Goal: Task Accomplishment & Management: Use online tool/utility

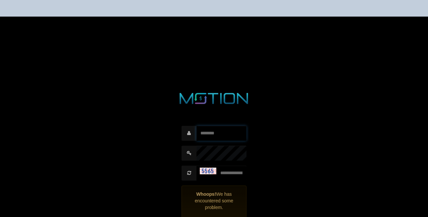
type input "*********"
click at [230, 179] on input "text" at bounding box center [221, 172] width 50 height 15
type input "****"
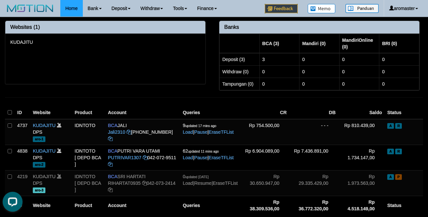
click at [166, 69] on div "KUDAJITU" at bounding box center [105, 59] width 200 height 50
click at [113, 86] on div "Websites (1) KUDAJITU Banks BCA (3) Mandiri (0) MandiriOnline (0) BRI (0) Depos…" at bounding box center [214, 60] width 428 height 87
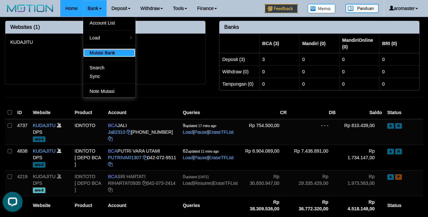
click at [109, 51] on link "Mutasi Bank" at bounding box center [109, 52] width 52 height 9
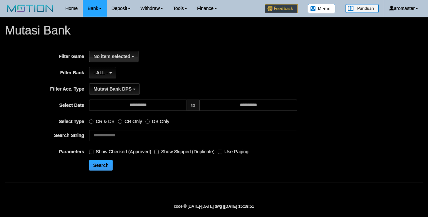
click at [118, 54] on span "No item selected" at bounding box center [111, 56] width 37 height 5
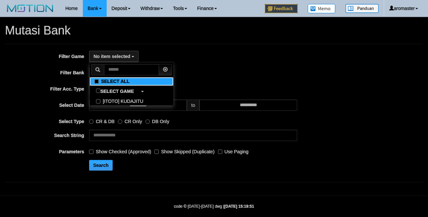
click at [110, 81] on label "SELECT ALL" at bounding box center [131, 81] width 84 height 9
select select "***"
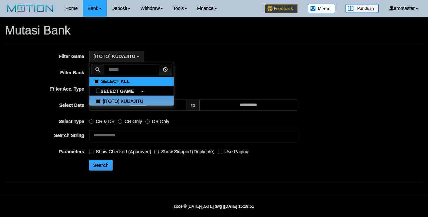
scroll to position [6, 0]
drag, startPoint x: 226, startPoint y: 77, endPoint x: 193, endPoint y: 80, distance: 32.6
click at [227, 77] on div "- ALL - SELECT ALL - ALL - SELECT BANK BCA MANDIRI MANDIRIONLINE BRI BNI BTN MA…" at bounding box center [193, 72] width 208 height 11
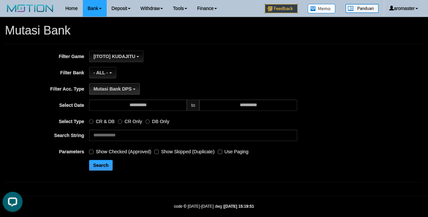
scroll to position [0, 0]
click at [114, 73] on button "- ALL -" at bounding box center [102, 72] width 27 height 11
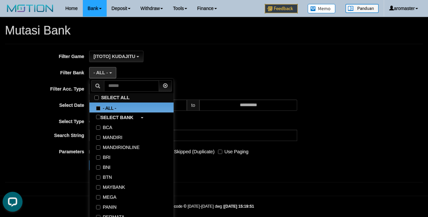
click at [113, 72] on button "- ALL -" at bounding box center [102, 72] width 27 height 11
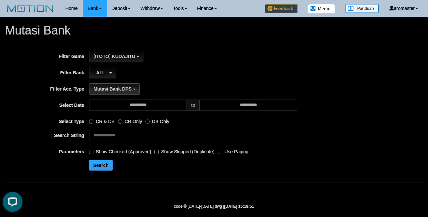
click at [119, 87] on span "Mutasi Bank DPS" at bounding box center [112, 88] width 38 height 5
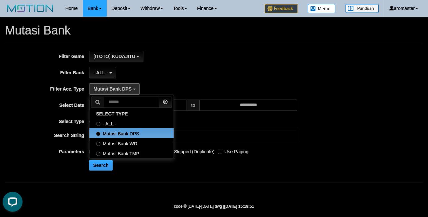
click at [121, 86] on span "Mutasi Bank DPS" at bounding box center [112, 88] width 38 height 5
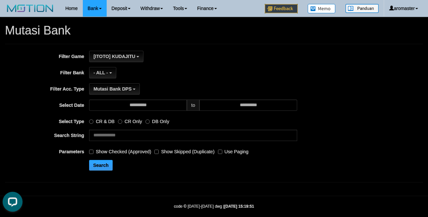
click at [135, 153] on label "Show Checked (Approved)" at bounding box center [120, 150] width 62 height 9
click at [104, 170] on button "Search" at bounding box center [101, 165] width 24 height 11
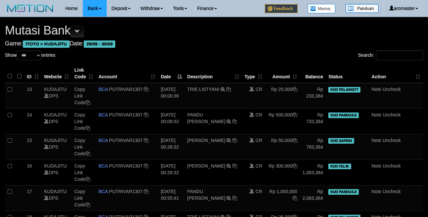
select select "***"
click at [252, 47] on h4 "Game: ITOTO > KUDAJITU Date: 29/09 - 30/09" at bounding box center [214, 43] width 418 height 7
click at [380, 55] on input "Search:" at bounding box center [399, 55] width 47 height 10
paste input "*******"
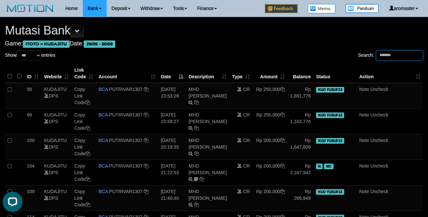
type input "*******"
click at [262, 46] on h4 "Game: ITOTO > KUDAJITU Date: 29/09 - 30/09" at bounding box center [214, 43] width 418 height 7
click at [275, 37] on h1 "Mutasi Bank" at bounding box center [214, 30] width 418 height 13
click at [168, 93] on td "29/09/2025 13:53:28" at bounding box center [172, 96] width 28 height 26
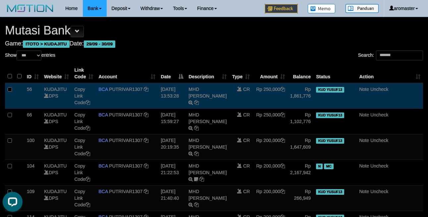
click at [168, 93] on td "29/09/2025 13:53:28" at bounding box center [172, 96] width 28 height 26
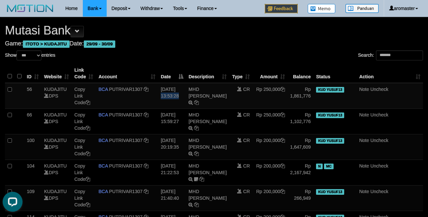
click at [168, 93] on td "29/09/2025 13:53:28" at bounding box center [172, 96] width 28 height 26
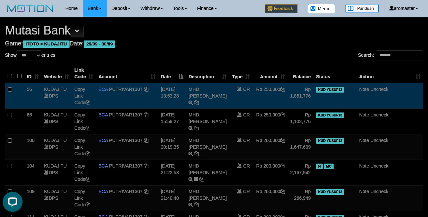
click at [246, 101] on td "CR" at bounding box center [240, 96] width 23 height 26
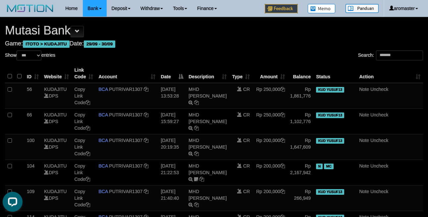
click at [269, 52] on div "Search: *******" at bounding box center [321, 56] width 204 height 12
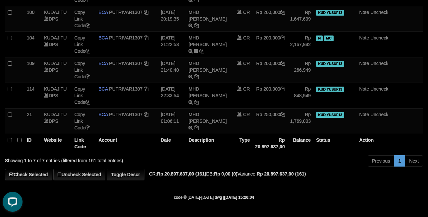
scroll to position [55, 0]
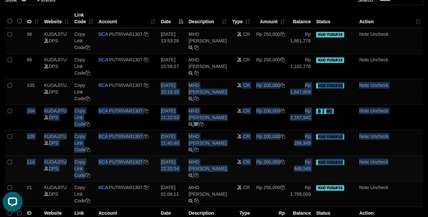
drag, startPoint x: 162, startPoint y: 86, endPoint x: 395, endPoint y: 168, distance: 246.4
click at [394, 168] on tbody at bounding box center [214, 117] width 418 height 179
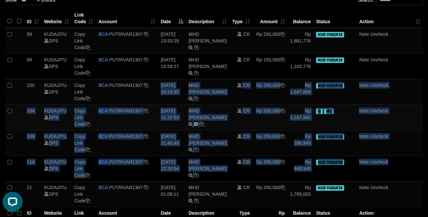
click at [283, 129] on td "Rp 200,000" at bounding box center [269, 117] width 35 height 26
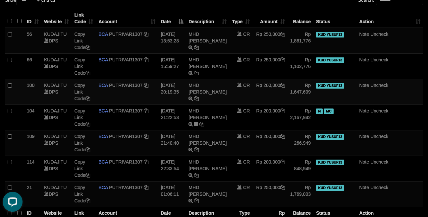
click at [335, 86] on span "KUD YUSUF13" at bounding box center [330, 86] width 28 height 6
click at [247, 97] on td "CR" at bounding box center [240, 92] width 23 height 26
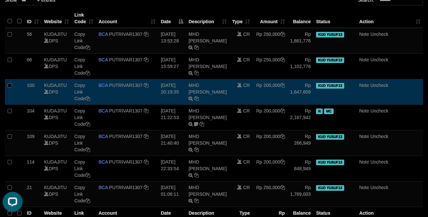
click at [242, 94] on td "CR" at bounding box center [240, 92] width 23 height 26
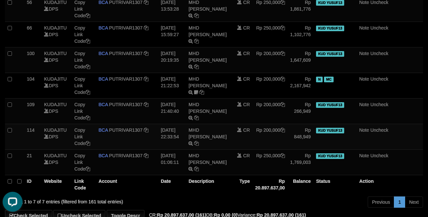
scroll to position [129, 0]
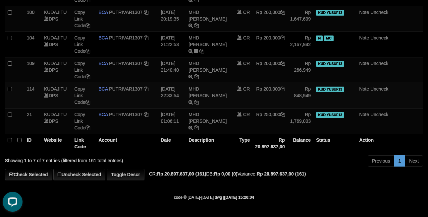
click at [203, 97] on td "MHD YUSUF TRSF E-BANKING CR 2909/FTSCY/WS95031 200000.00MHD YUSUF" at bounding box center [207, 96] width 43 height 26
click at [278, 84] on td "Rp 200,000" at bounding box center [269, 96] width 35 height 26
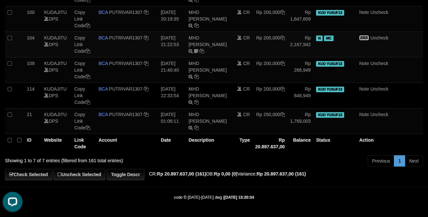
click at [360, 37] on link "Note" at bounding box center [364, 37] width 10 height 5
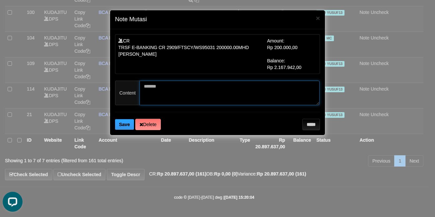
click at [203, 91] on textarea "*******" at bounding box center [229, 93] width 180 height 25
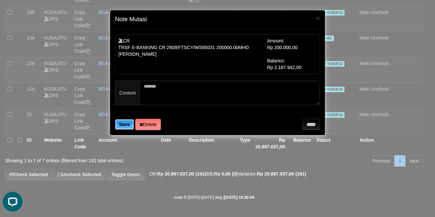
click at [123, 124] on span "Save" at bounding box center [124, 124] width 11 height 5
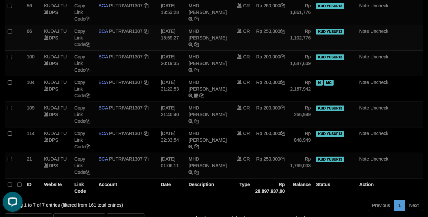
scroll to position [55, 0]
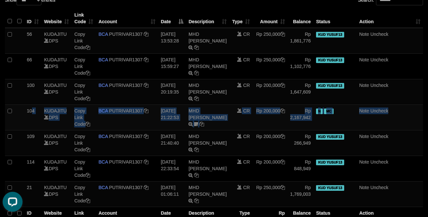
drag, startPoint x: 385, startPoint y: 117, endPoint x: 31, endPoint y: 116, distance: 354.2
click at [31, 116] on tr "104 KUDAJITU DPS Copy Link Code BCA PUTRIVAR1307 DPS PUTRI VARA UTAMI mutasi_20…" at bounding box center [214, 117] width 418 height 26
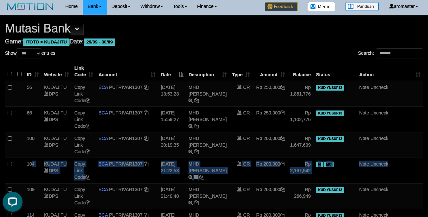
scroll to position [0, 0]
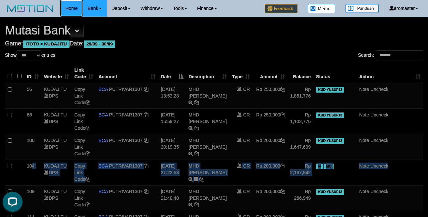
click at [79, 9] on link "Home" at bounding box center [71, 8] width 22 height 17
